Goal: Task Accomplishment & Management: Use online tool/utility

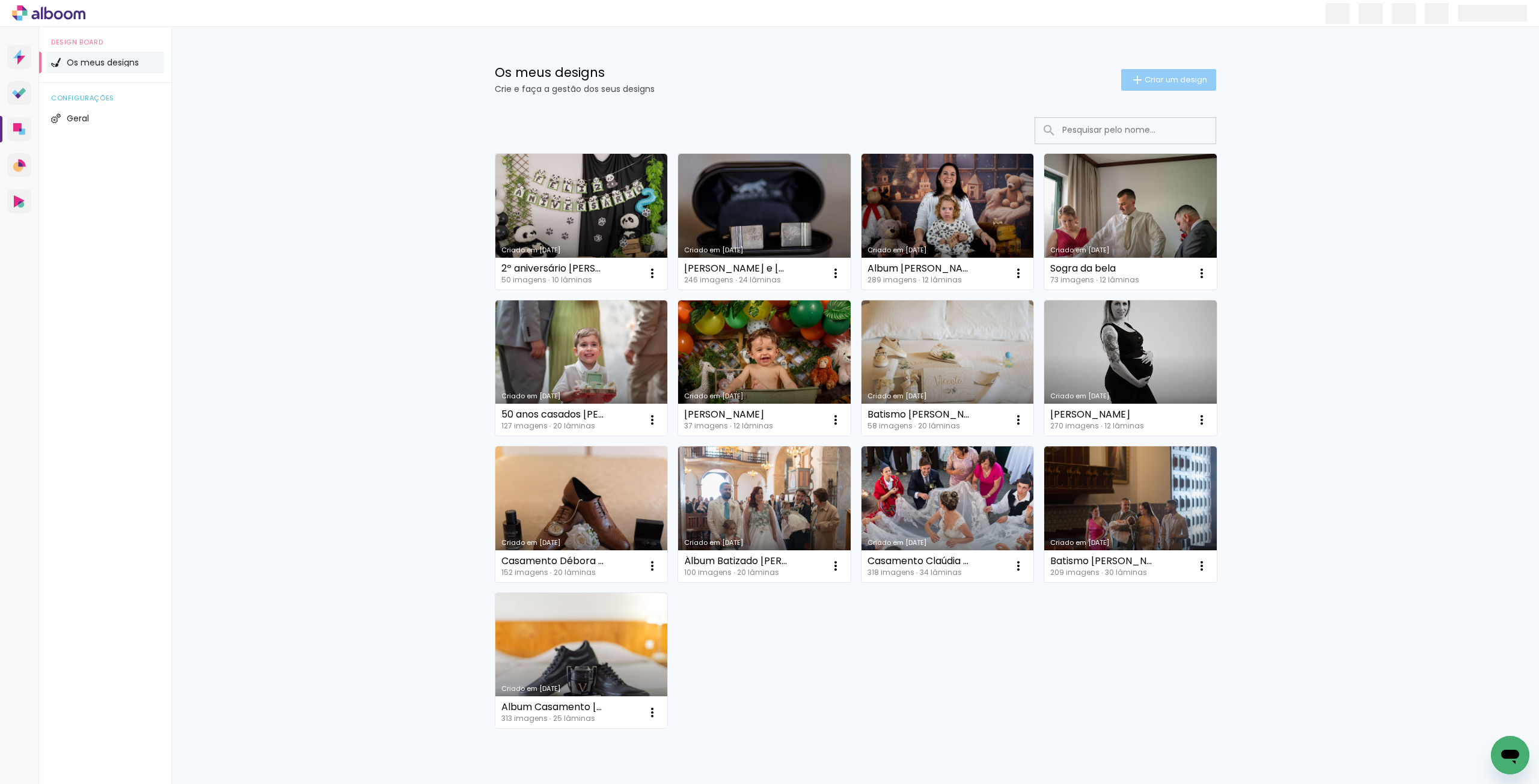
click at [1152, 76] on span "Criar um design" at bounding box center [1175, 80] width 63 height 8
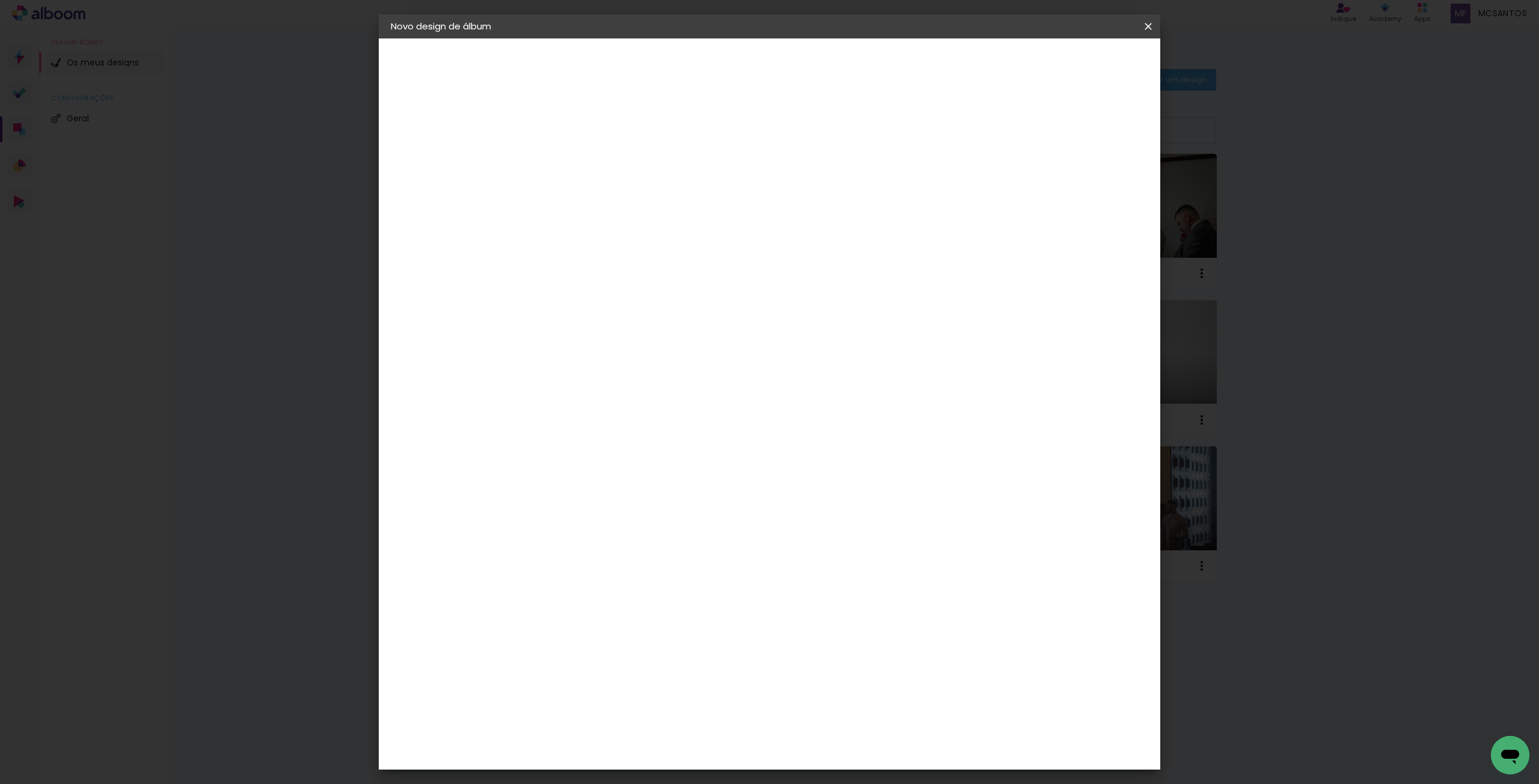
click at [587, 167] on input at bounding box center [587, 161] width 0 height 18
click at [587, 160] on input "Natércia" at bounding box center [587, 161] width 0 height 18
type input "Crisma Natércia"
type paper-input "Crisma Natércia"
click at [710, 55] on paper-button "Avançar" at bounding box center [681, 64] width 59 height 21
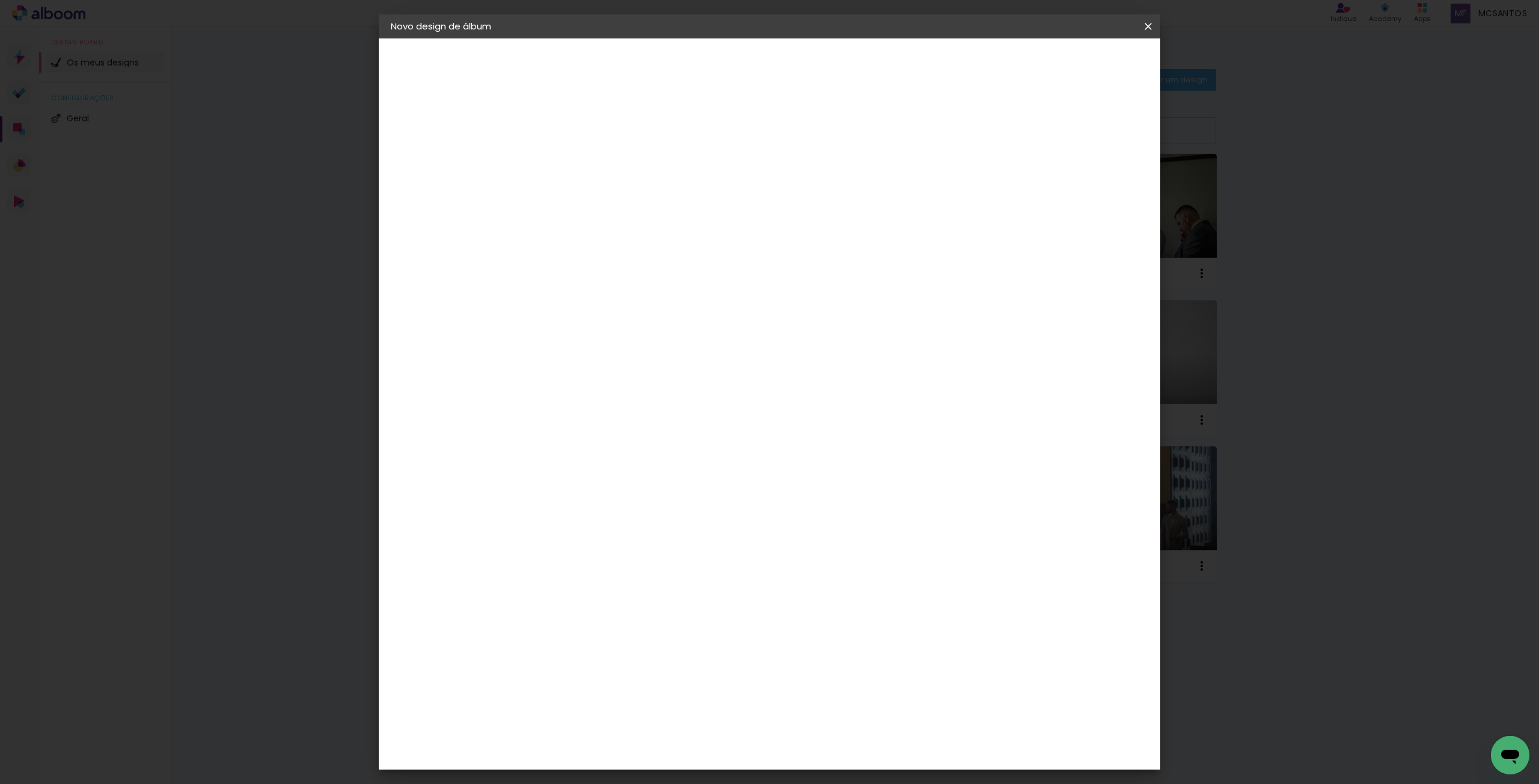
click at [764, 177] on paper-item "Tamanho Livre" at bounding box center [718, 185] width 91 height 31
click at [764, 57] on paper-button "Avançar" at bounding box center [734, 64] width 59 height 21
drag, startPoint x: 559, startPoint y: 338, endPoint x: 605, endPoint y: 346, distance: 46.7
click at [605, 248] on div "30 cm cm cm mm A maioria dos laboratórios sugere 5mm de margem." at bounding box center [819, 200] width 568 height 96
type input "3"
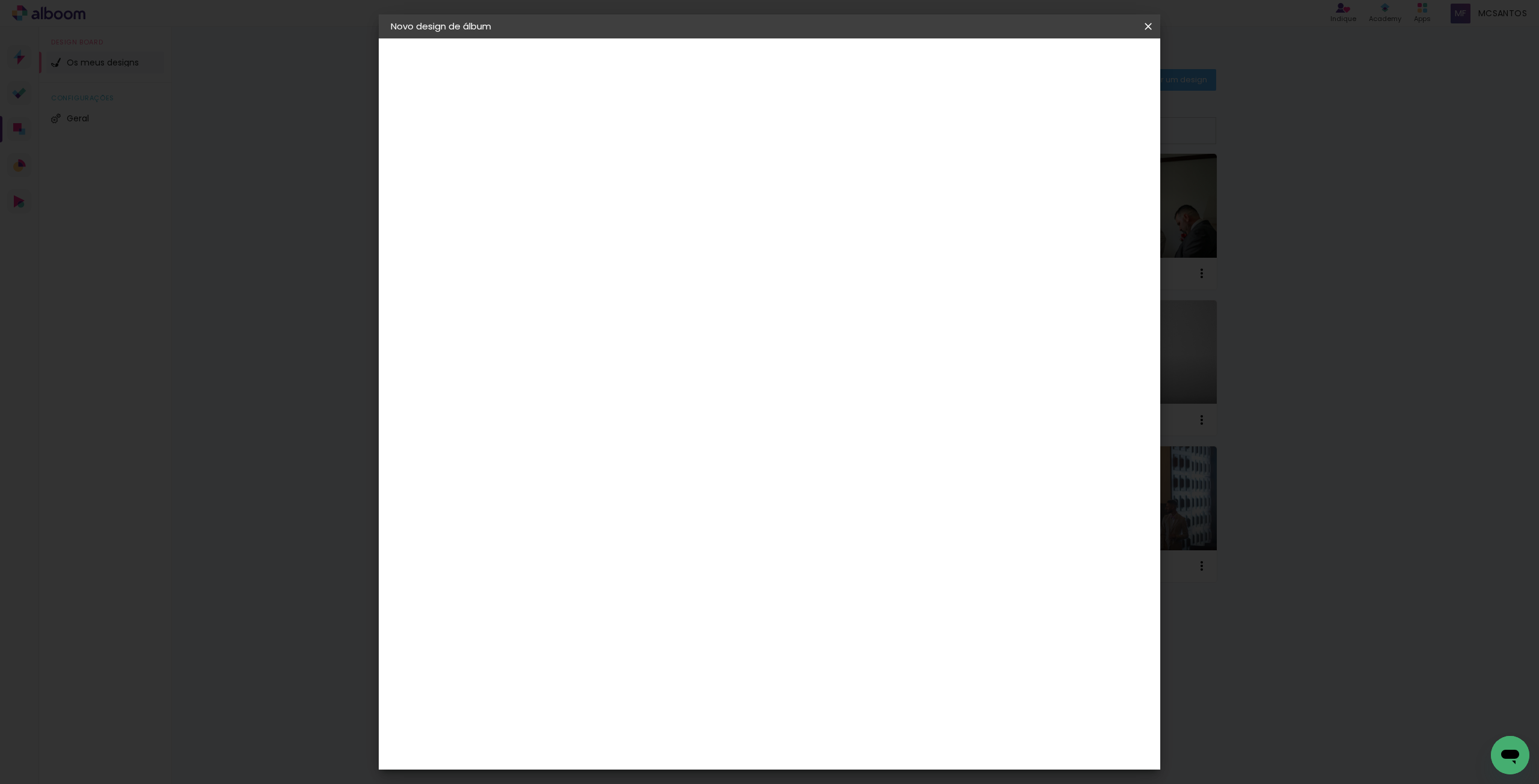
type input "20"
type paper-input "20"
click at [1073, 65] on span "Iniciar design" at bounding box center [1045, 63] width 55 height 8
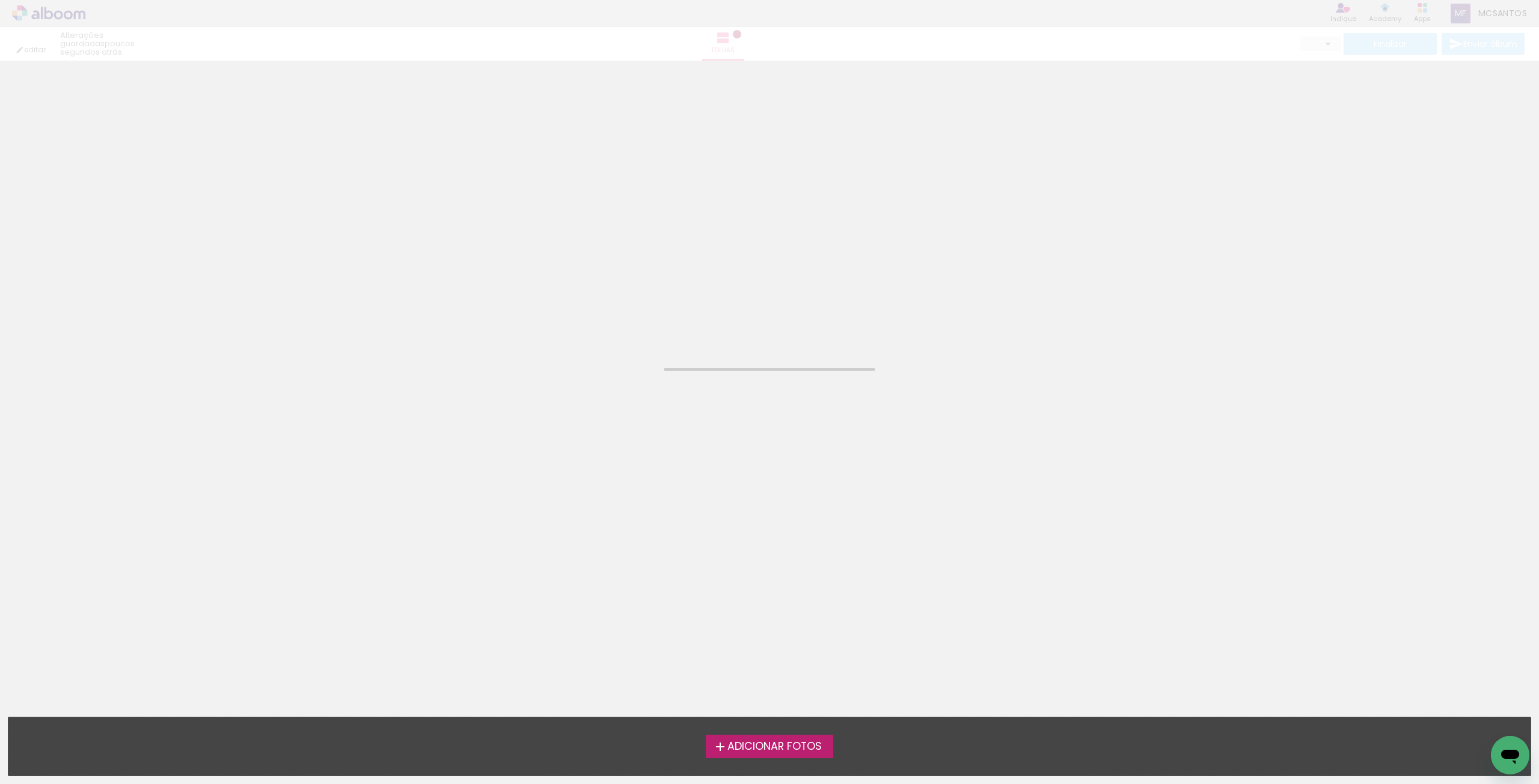
click at [759, 749] on span "Adicionar Fotos" at bounding box center [775, 746] width 94 height 11
click at [0, 0] on input "file" at bounding box center [0, 0] width 0 height 0
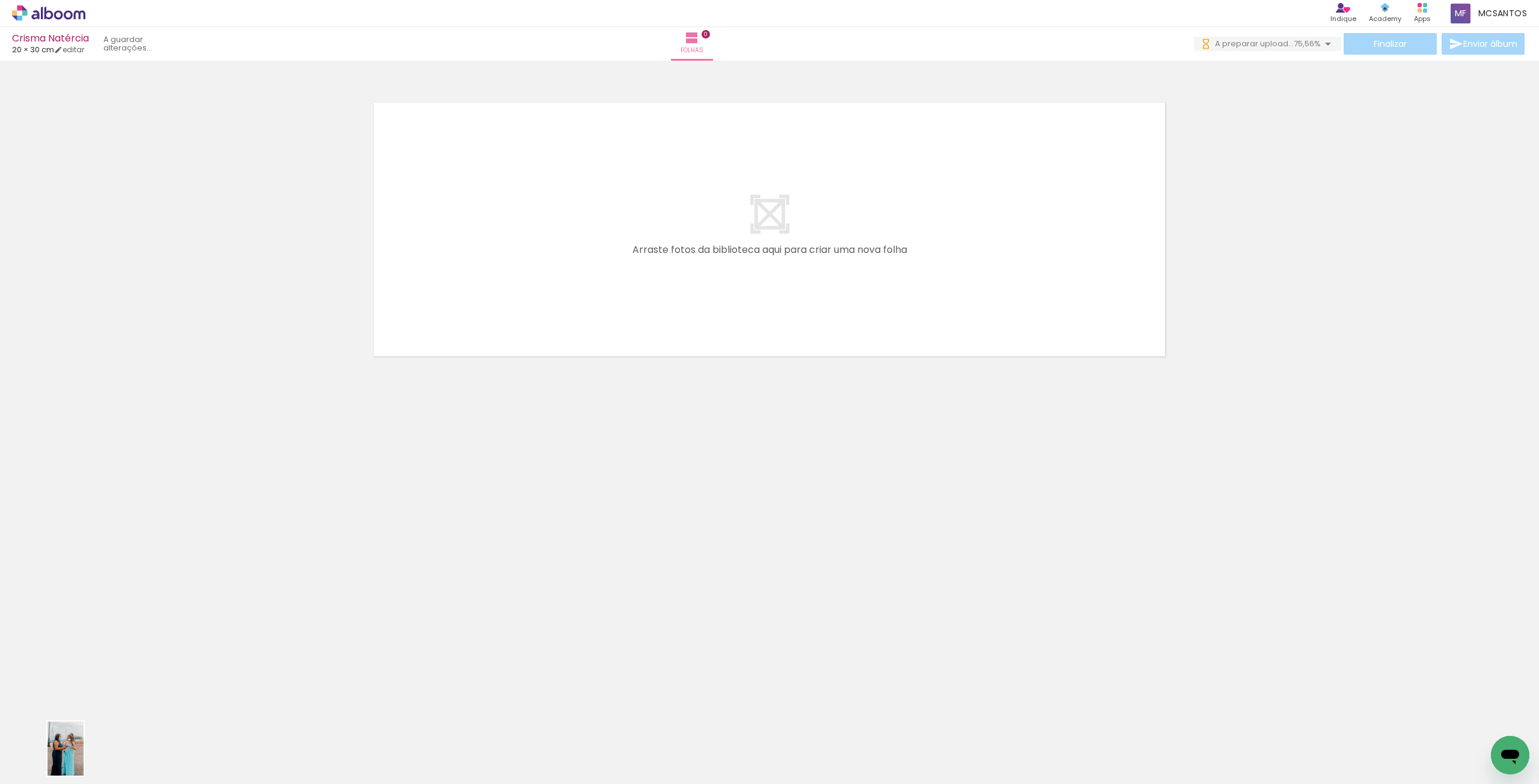
drag, startPoint x: 125, startPoint y: 774, endPoint x: 126, endPoint y: 749, distance: 25.0
click at [125, 749] on quentale-thumb at bounding box center [120, 743] width 67 height 69
